Goal: Information Seeking & Learning: Learn about a topic

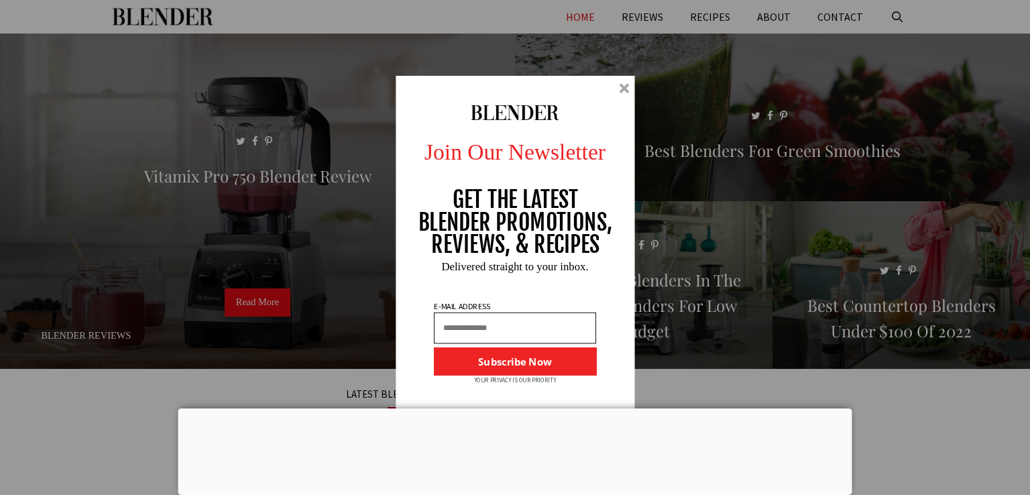
click at [622, 80] on div at bounding box center [515, 247] width 239 height 343
click at [622, 87] on div at bounding box center [624, 88] width 10 height 10
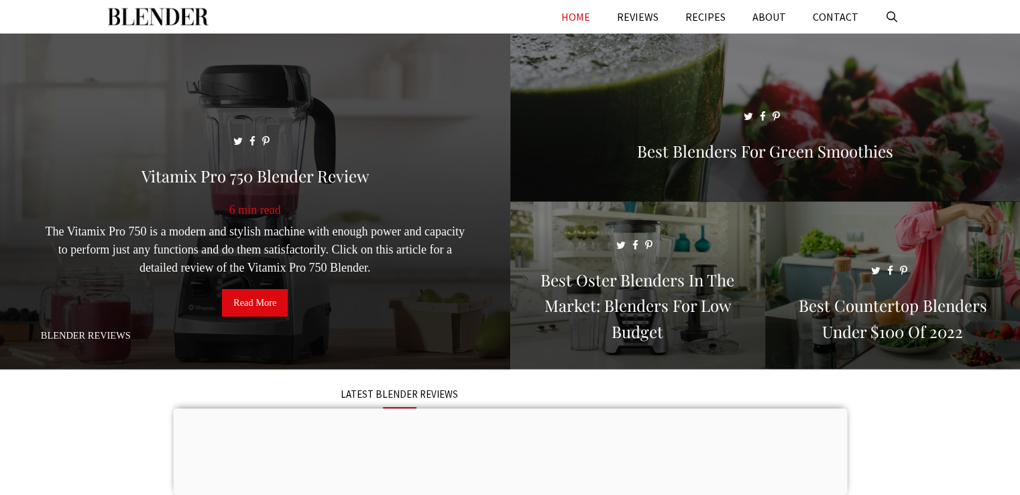
drag, startPoint x: 983, startPoint y: 1, endPoint x: 400, endPoint y: 67, distance: 587.0
click at [400, 67] on span at bounding box center [255, 207] width 510 height 347
click at [249, 304] on link "Read More" at bounding box center [255, 303] width 66 height 28
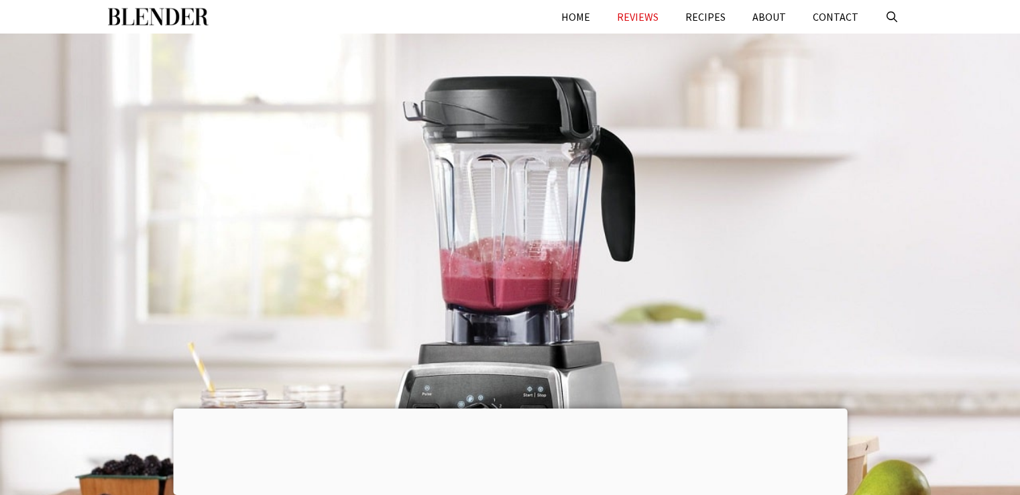
drag, startPoint x: 438, startPoint y: 62, endPoint x: 287, endPoint y: 46, distance: 152.4
click at [287, 46] on div at bounding box center [510, 289] width 1020 height 510
